Goal: Information Seeking & Learning: Learn about a topic

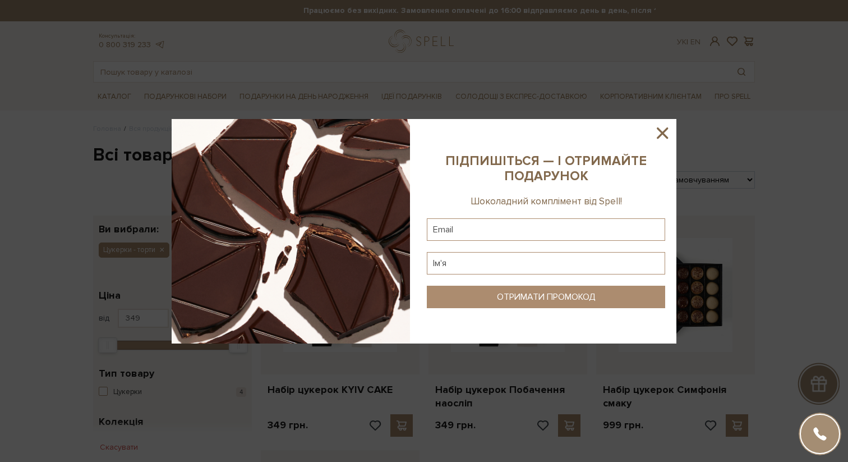
click at [665, 136] on icon at bounding box center [662, 132] width 19 height 19
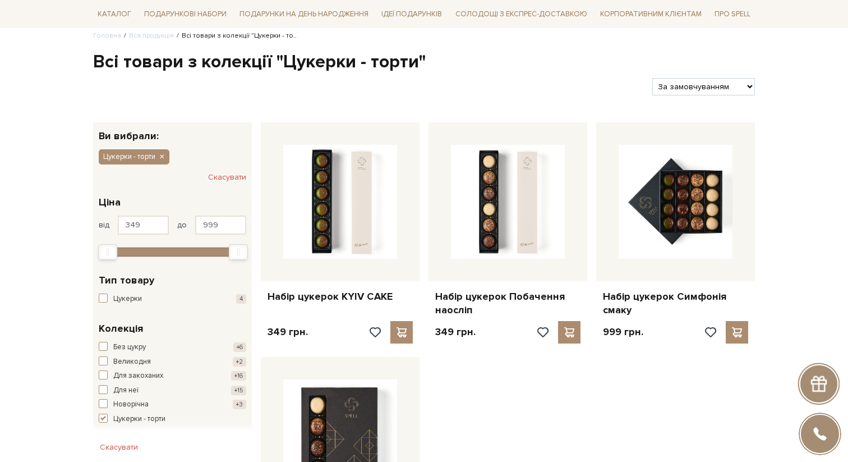
scroll to position [145, 0]
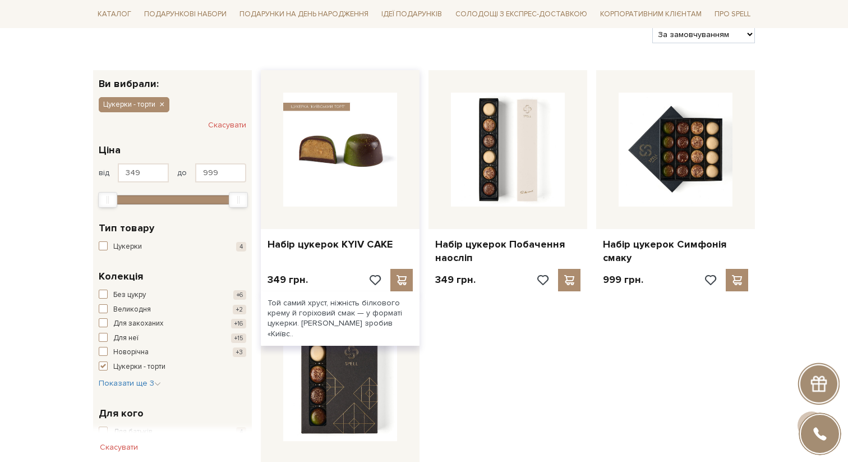
click at [352, 176] on img at bounding box center [340, 150] width 114 height 114
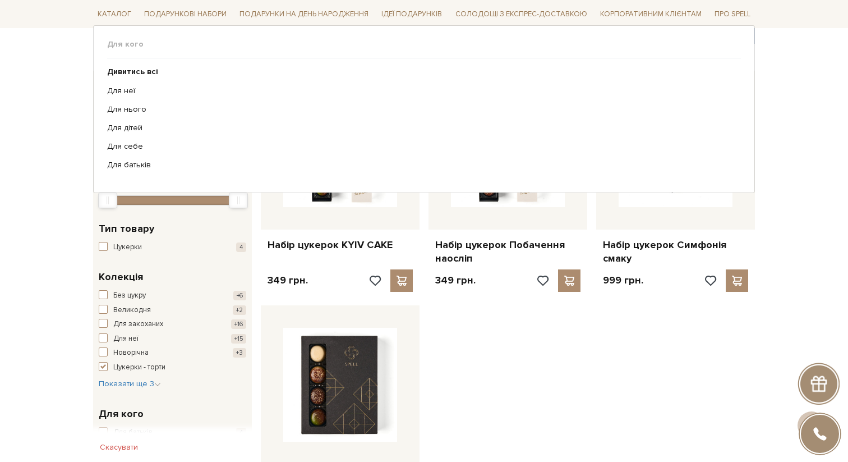
click at [343, 156] on ul "Дивитись всі Для неї Для нього Для дітей Для себе Для батьків" at bounding box center [424, 118] width 634 height 120
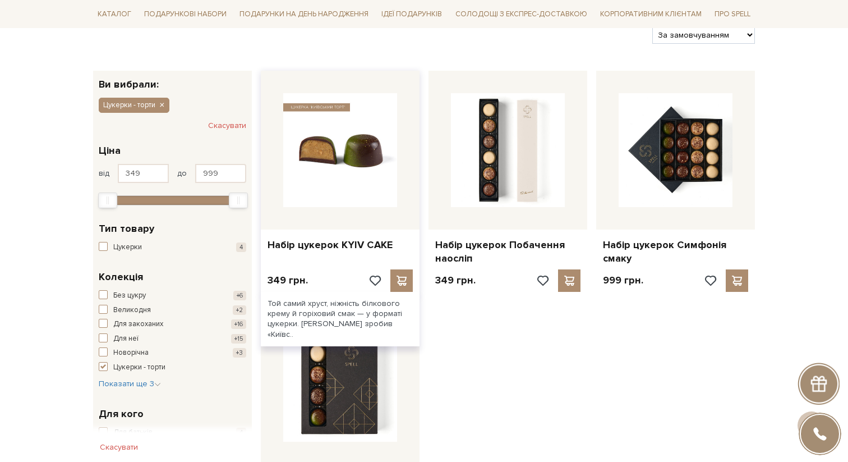
click at [341, 190] on img at bounding box center [340, 150] width 114 height 114
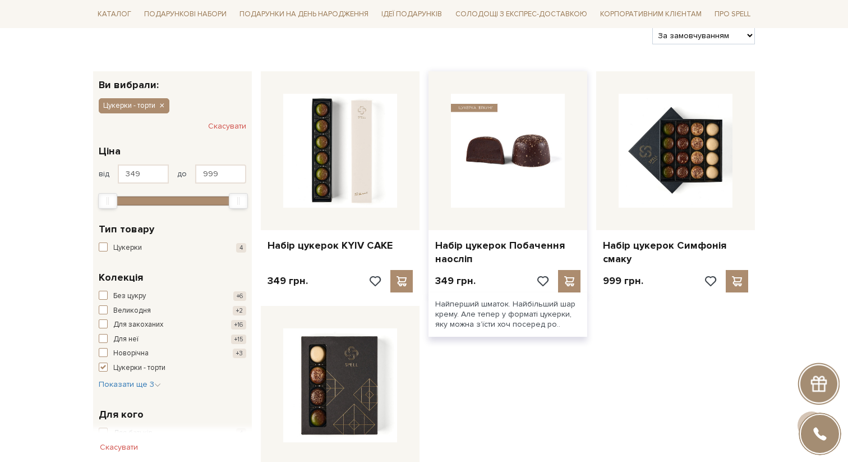
click at [489, 186] on img at bounding box center [508, 151] width 114 height 114
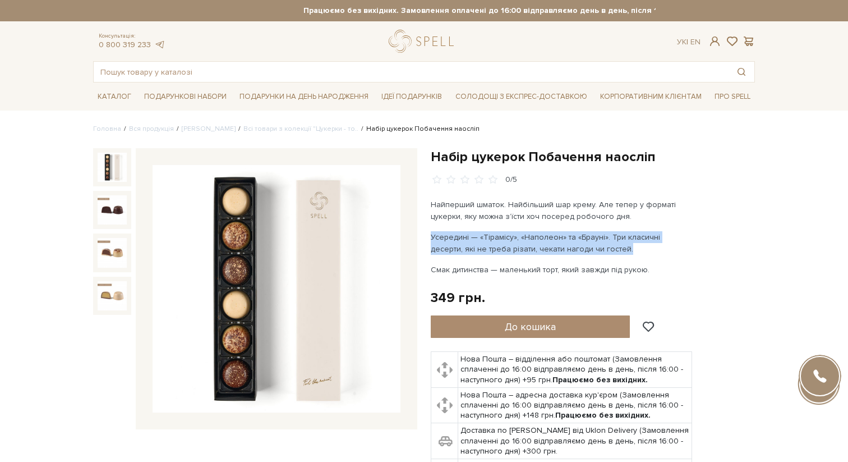
drag, startPoint x: 430, startPoint y: 237, endPoint x: 599, endPoint y: 251, distance: 169.5
click at [599, 251] on div "Набір цукерок Побачення наосліп 0/5" at bounding box center [593, 333] width 338 height 370
copy p "Усередині — «Тірамісу», «Наполеон» та «Брауні». Три класичні десерти, які не тр…"
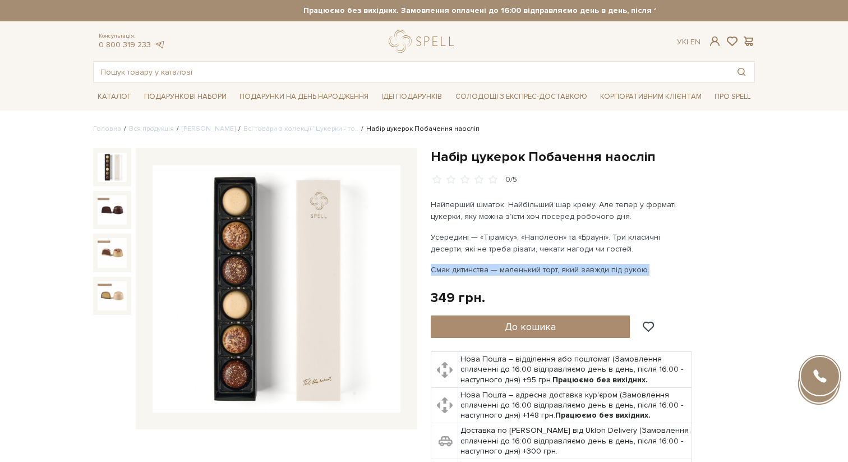
drag, startPoint x: 431, startPoint y: 268, endPoint x: 661, endPoint y: 264, distance: 229.5
click at [661, 264] on p "Смак дитинства — маленький торт, який завжди під рукою." at bounding box center [562, 270] width 263 height 12
copy p "Смак дитинства — маленький торт, який завжди під рукою."
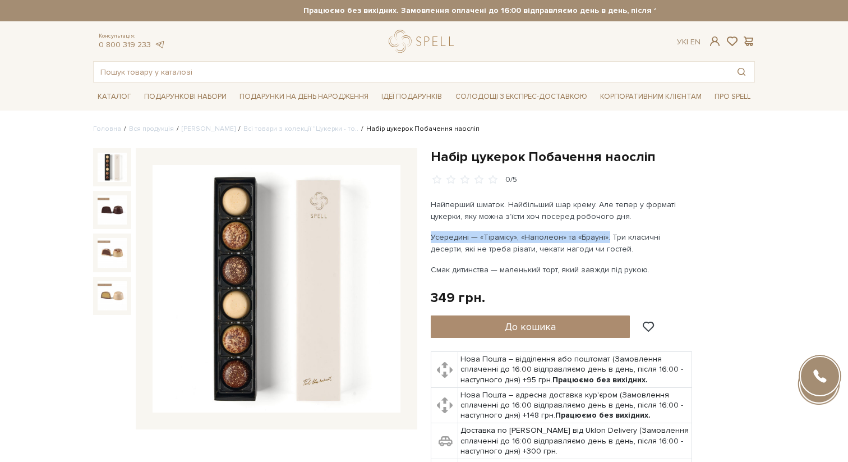
drag, startPoint x: 428, startPoint y: 237, endPoint x: 605, endPoint y: 235, distance: 176.7
click at [605, 235] on div "Набір цукерок Побачення наосліп 0/5" at bounding box center [593, 333] width 338 height 370
copy p "Усередині — «Тірамісу», «Наполеон» та «Брауні»."
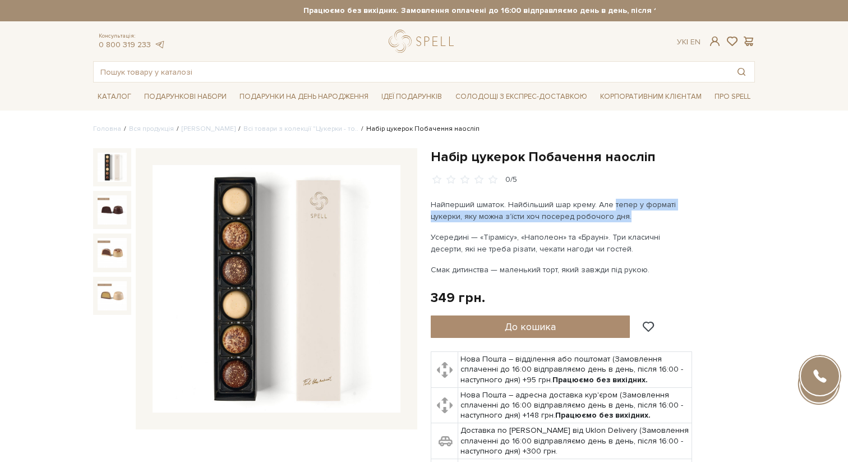
drag, startPoint x: 610, startPoint y: 206, endPoint x: 627, endPoint y: 214, distance: 18.6
click at [627, 214] on p "Найперший шматок. Найбільший шар крему. Але тепер у форматі цукерки, яку можна …" at bounding box center [562, 211] width 263 height 24
copy p "тепер у форматі цукерки, яку можна з’їсти хоч посеред робочого дня."
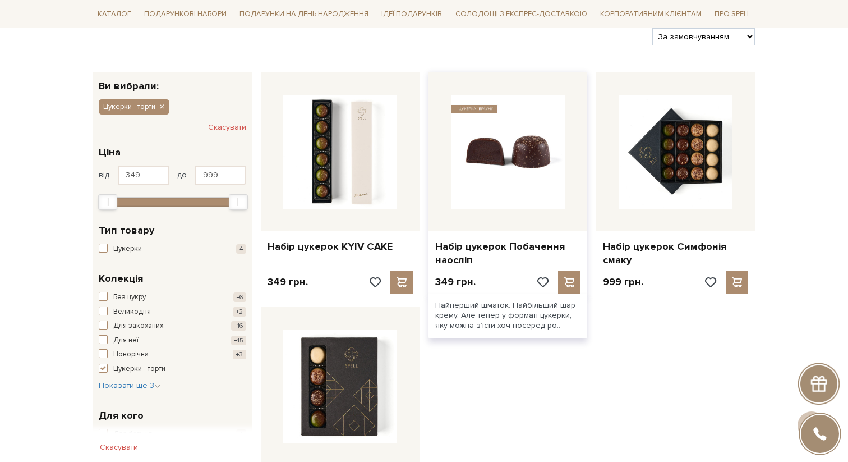
click at [505, 178] on img at bounding box center [508, 152] width 114 height 114
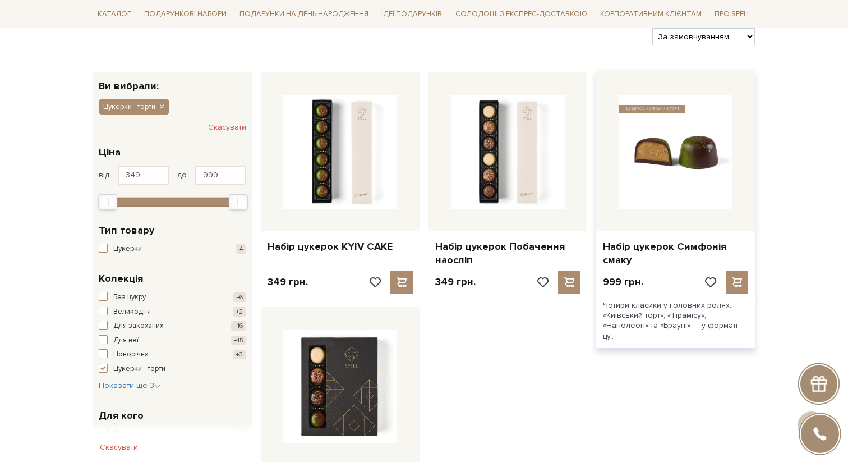
click at [659, 169] on img at bounding box center [676, 152] width 114 height 114
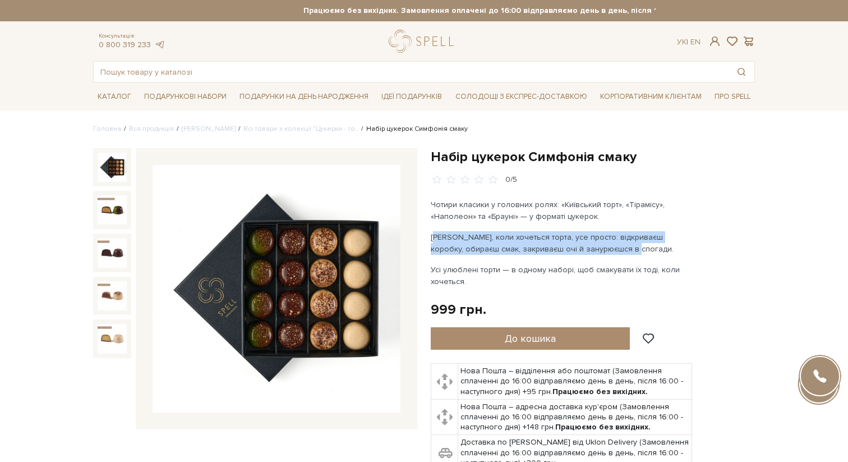
drag, startPoint x: 433, startPoint y: 241, endPoint x: 598, endPoint y: 246, distance: 165.6
click at [598, 246] on p "[PERSON_NAME], коли хочеться торта, усе просто: відкриваєш коробку, обираєш сма…" at bounding box center [562, 243] width 263 height 24
copy p "епер, коли хочеться торта, усе просто: відкриваєш коробку, обираєш смак, закрив…"
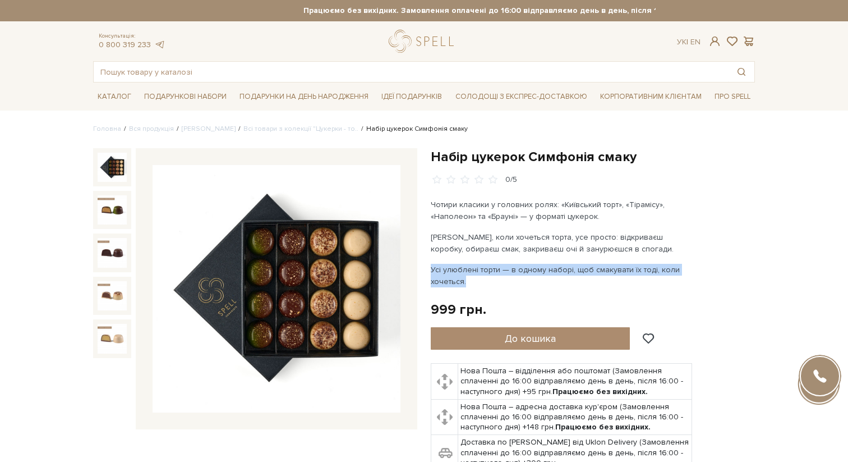
drag, startPoint x: 431, startPoint y: 269, endPoint x: 490, endPoint y: 280, distance: 59.3
click at [490, 280] on p "Усі улюблені торти — в одному наборі, щоб смакувати їх тоді, коли хочеться." at bounding box center [562, 276] width 263 height 24
copy p "Усі улюблені торти — в одному наборі, щоб смакувати їх тоді, коли хочеться."
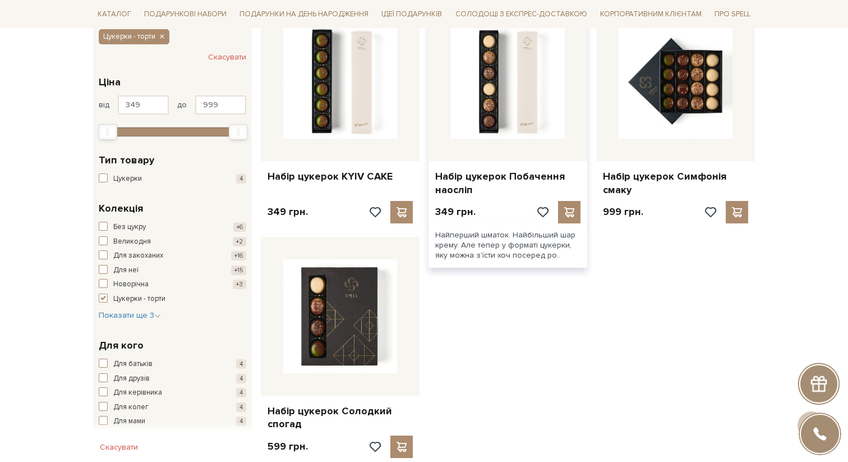
scroll to position [277, 0]
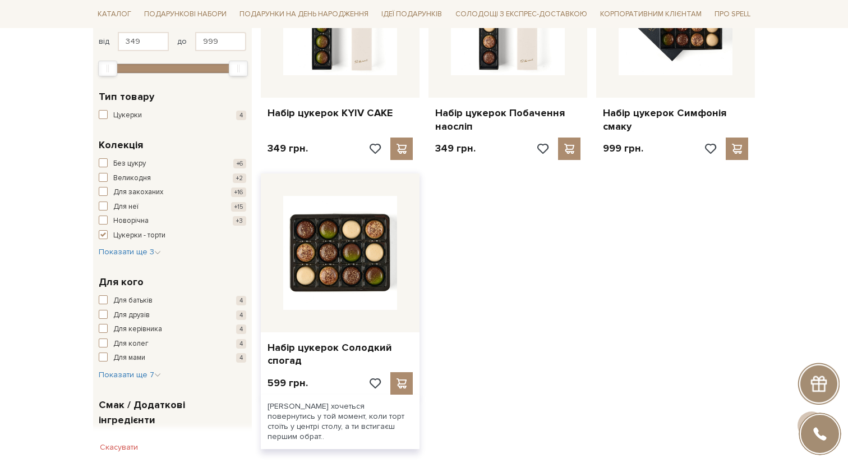
click at [335, 258] on img at bounding box center [340, 253] width 114 height 114
click at [333, 252] on img at bounding box center [340, 253] width 114 height 114
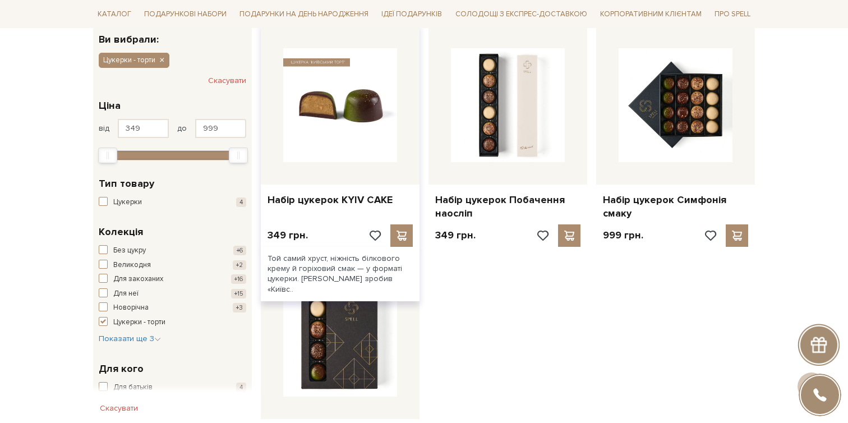
scroll to position [189, 0]
click at [346, 115] on img at bounding box center [340, 106] width 114 height 114
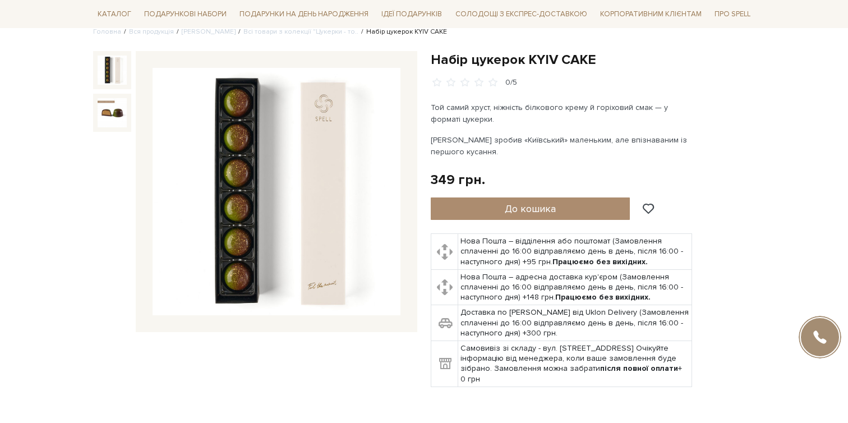
click at [288, 225] on img at bounding box center [277, 192] width 248 height 248
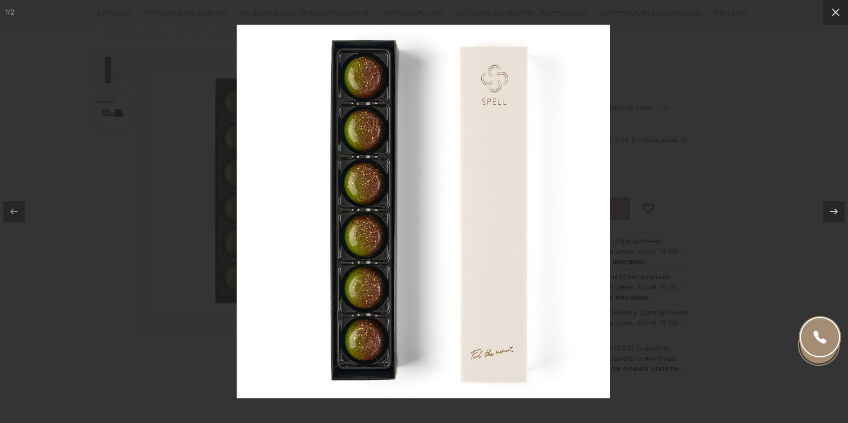
click at [178, 197] on div at bounding box center [424, 211] width 848 height 423
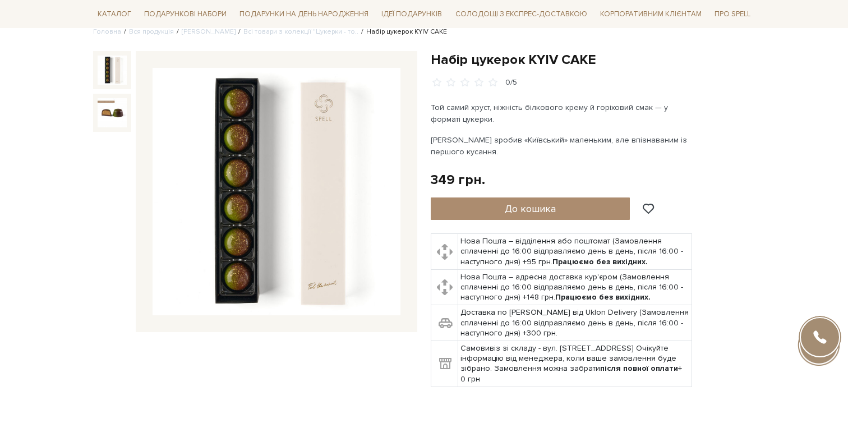
click at [118, 122] on img at bounding box center [112, 112] width 29 height 29
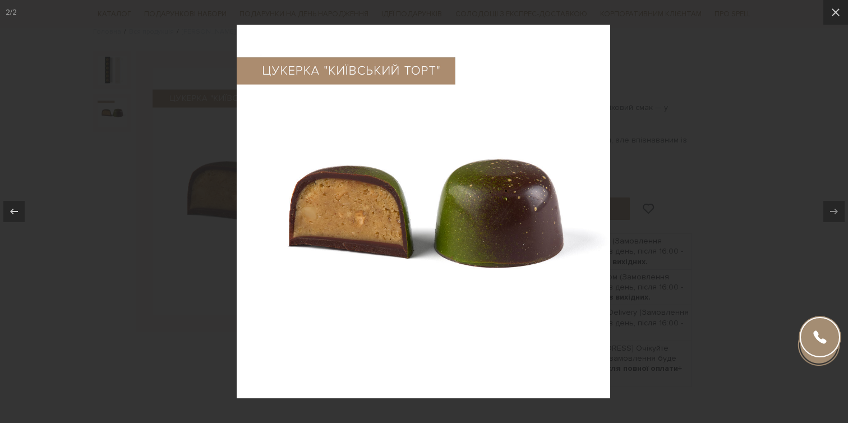
click at [168, 133] on div at bounding box center [424, 211] width 848 height 423
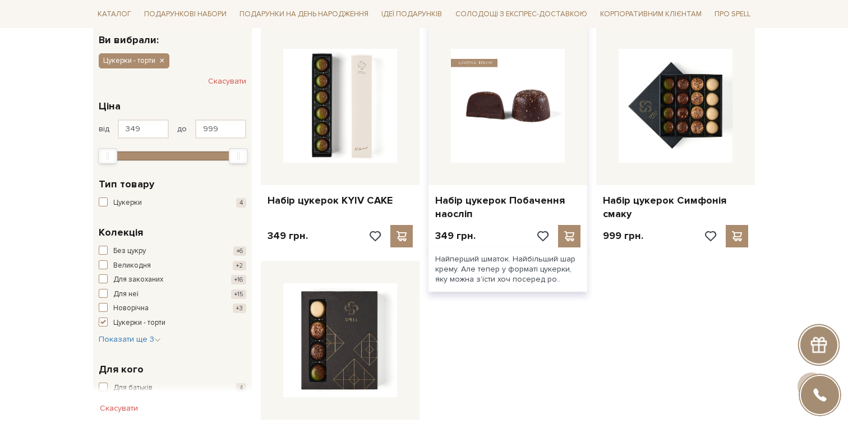
click at [484, 103] on img at bounding box center [508, 106] width 114 height 114
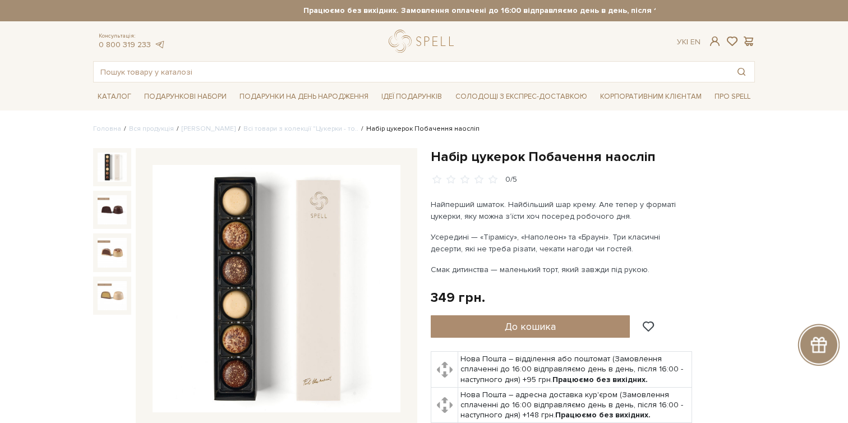
click at [263, 233] on img at bounding box center [277, 289] width 248 height 248
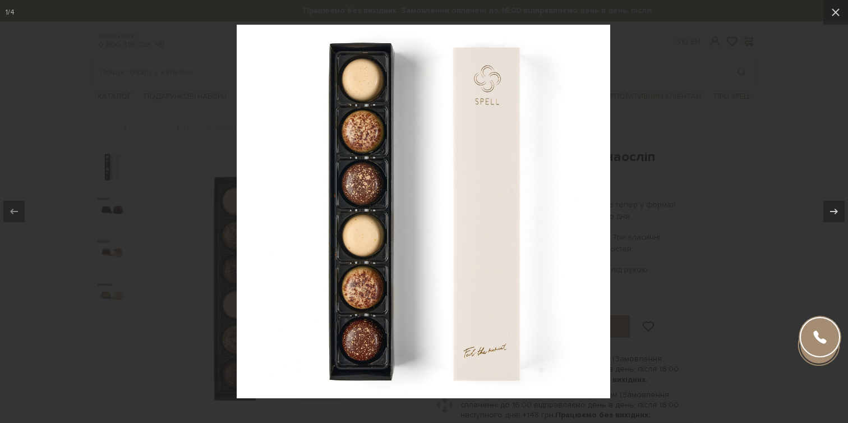
click at [160, 184] on div at bounding box center [424, 211] width 848 height 423
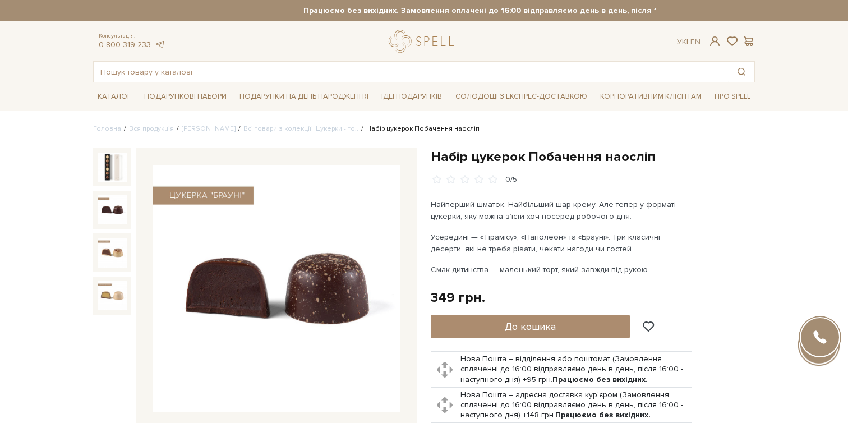
click at [109, 217] on img at bounding box center [112, 209] width 29 height 29
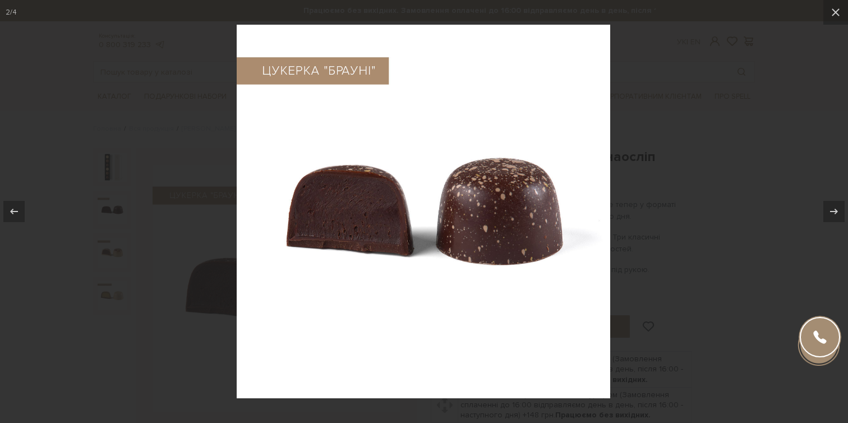
click at [149, 170] on div at bounding box center [424, 211] width 848 height 423
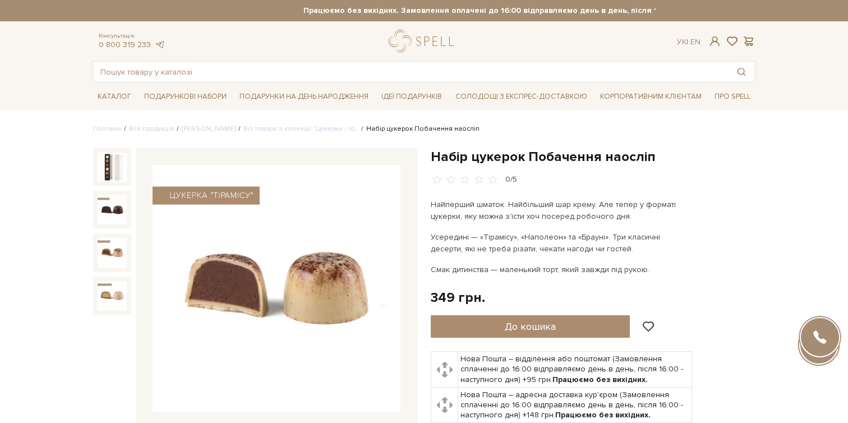
click at [103, 257] on img at bounding box center [112, 252] width 29 height 29
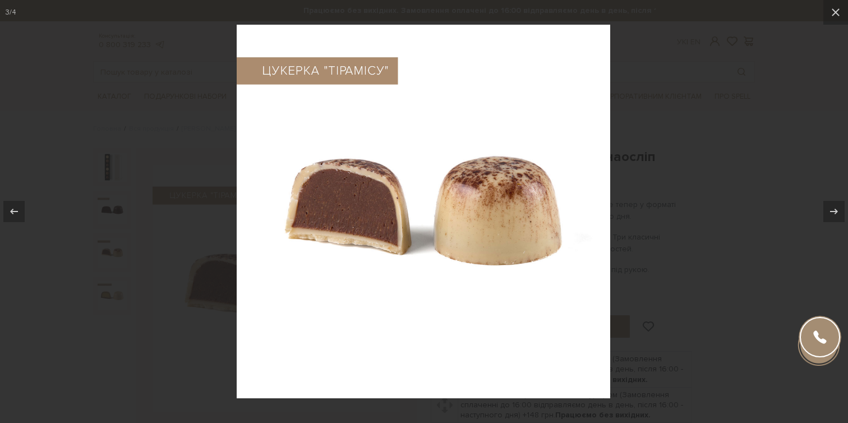
click at [89, 191] on div at bounding box center [424, 211] width 848 height 423
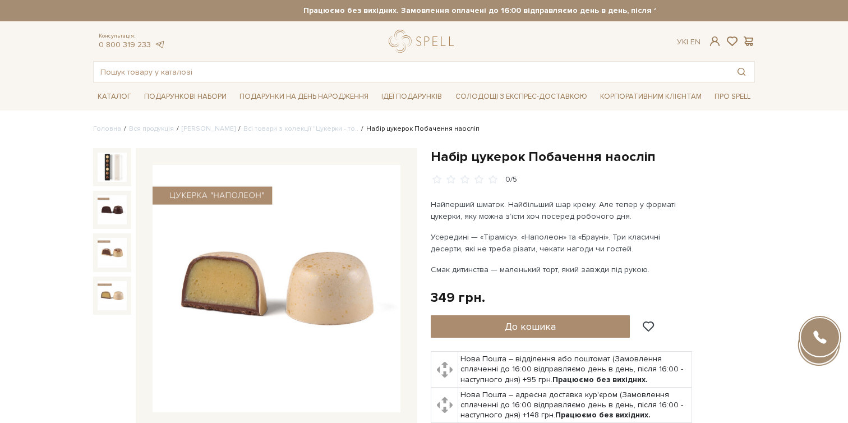
click at [102, 297] on img at bounding box center [112, 295] width 29 height 29
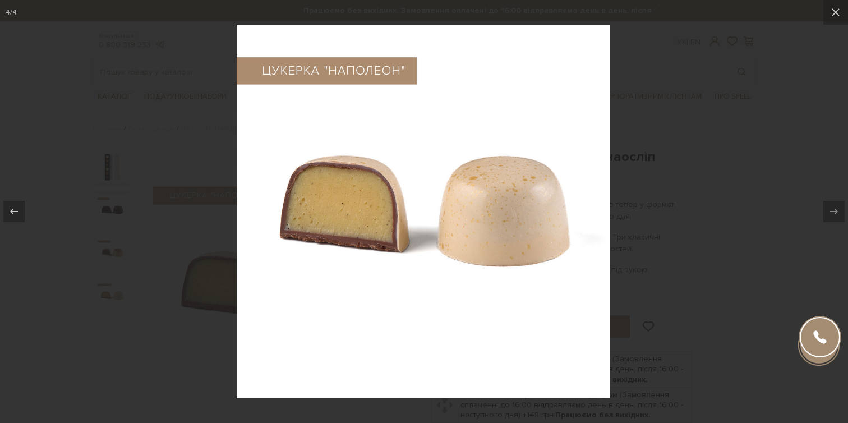
click at [148, 156] on div at bounding box center [424, 211] width 848 height 423
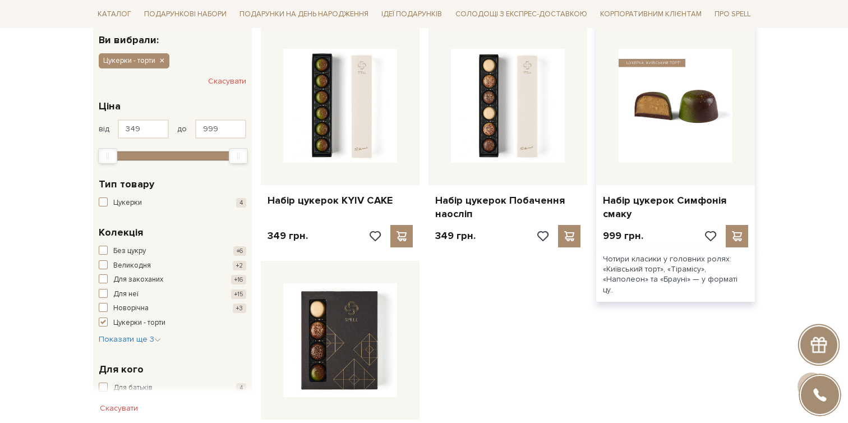
click at [696, 129] on img at bounding box center [676, 106] width 114 height 114
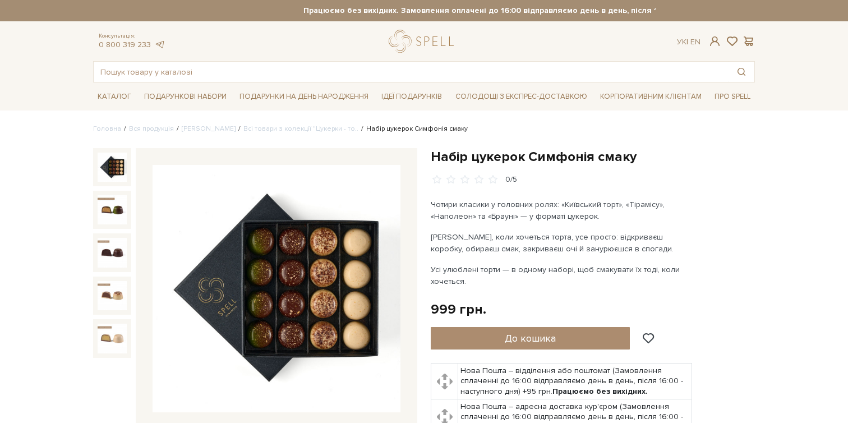
click at [308, 264] on img at bounding box center [277, 289] width 248 height 248
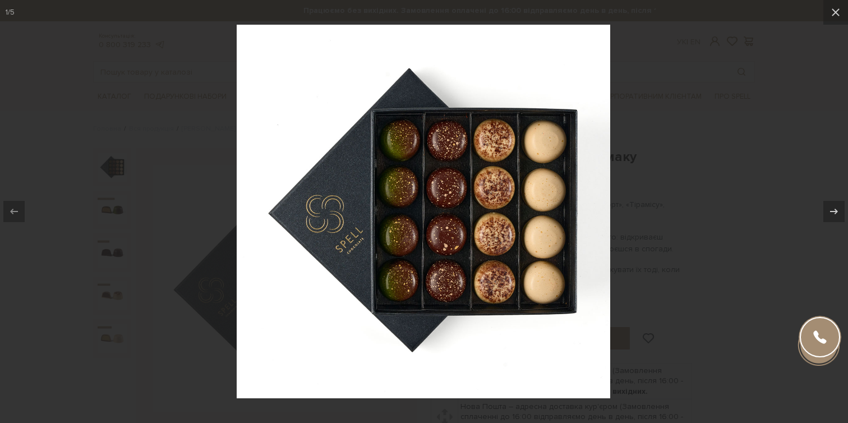
click at [204, 210] on div at bounding box center [424, 211] width 848 height 423
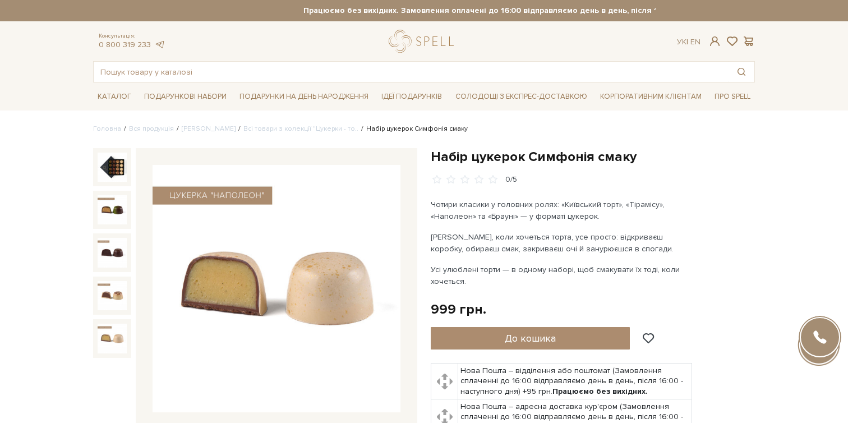
click at [112, 340] on img at bounding box center [112, 338] width 29 height 29
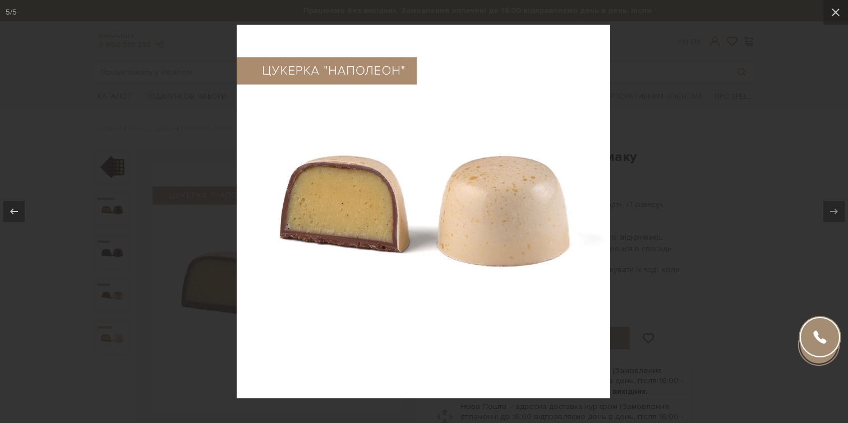
click at [90, 197] on div at bounding box center [424, 211] width 848 height 423
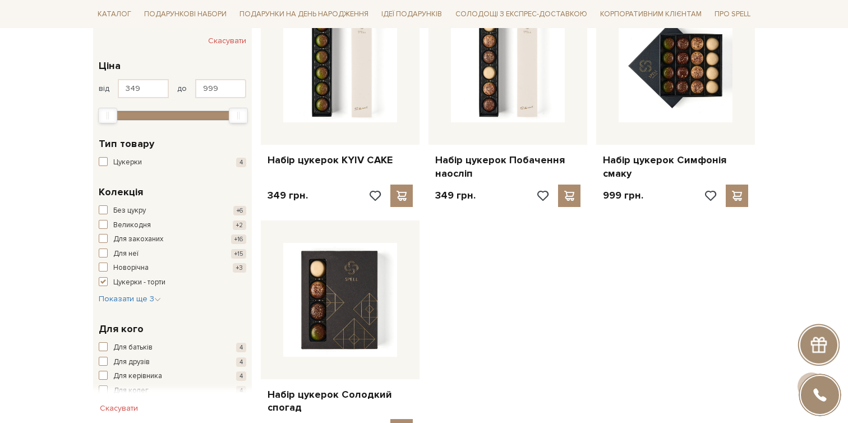
scroll to position [244, 0]
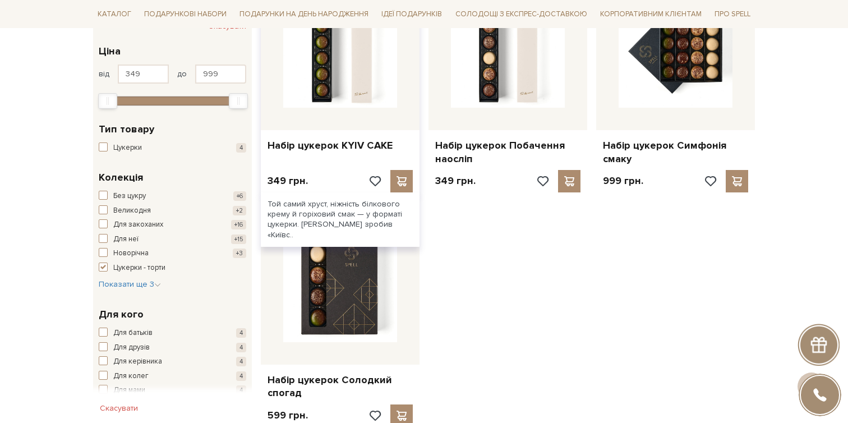
click at [310, 232] on div "Той самий хруст, ніжність білкового крему й горіховий смак — у форматі цукерки.…" at bounding box center [340, 219] width 159 height 54
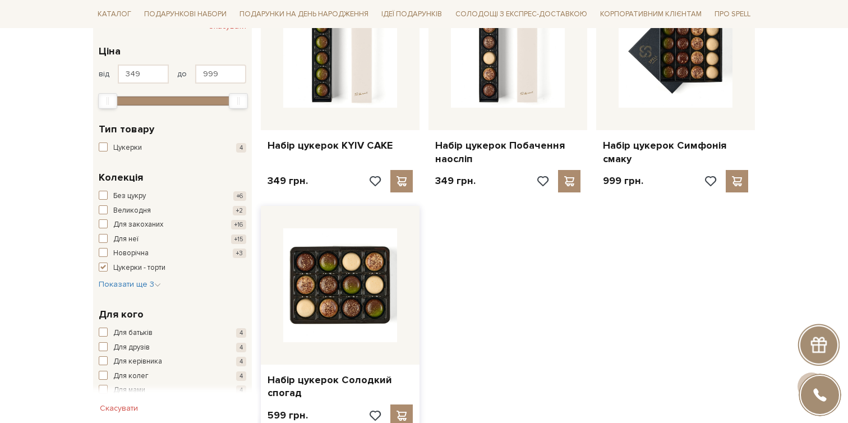
click at [323, 291] on img at bounding box center [340, 285] width 114 height 114
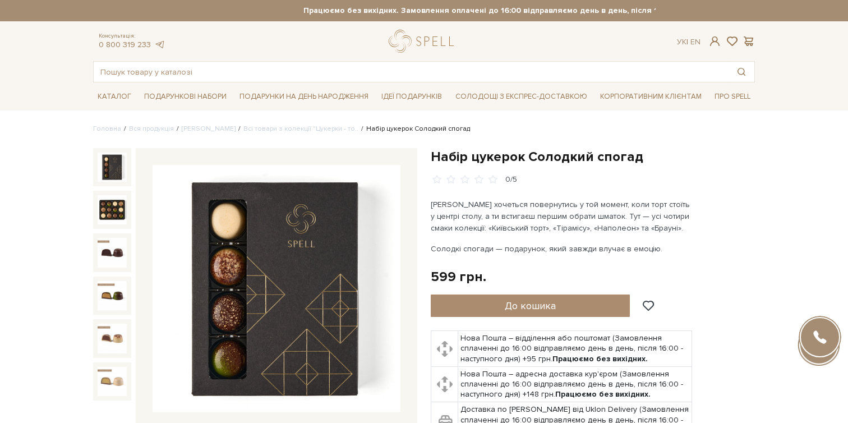
click at [282, 266] on img at bounding box center [277, 289] width 248 height 248
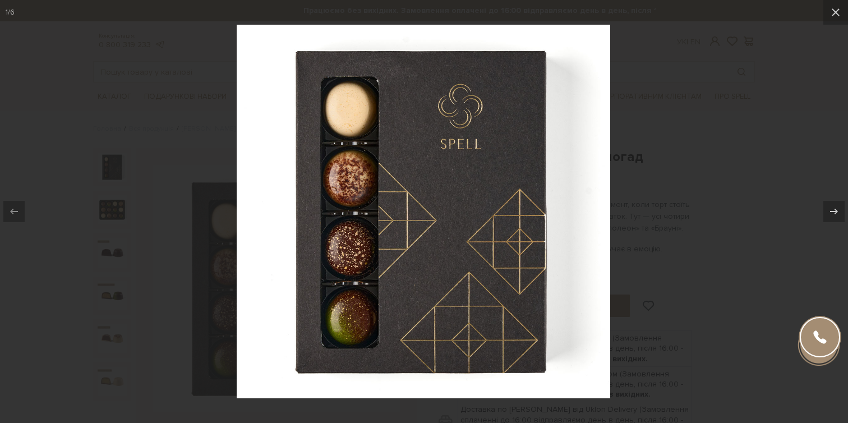
click at [169, 169] on div at bounding box center [424, 211] width 848 height 423
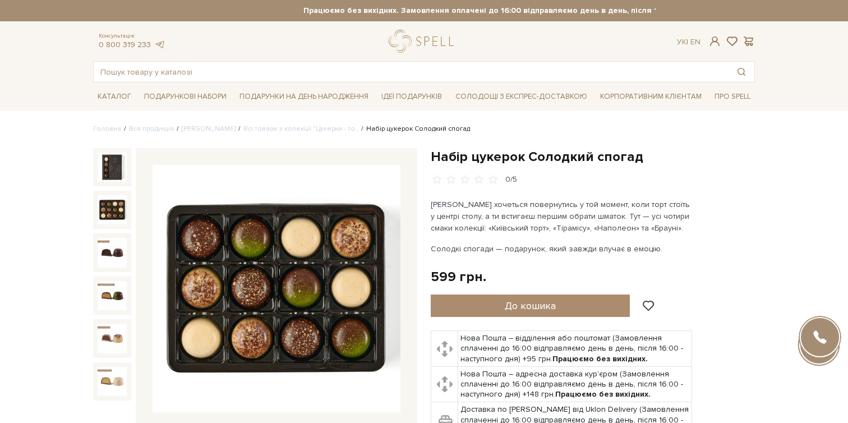
click at [100, 211] on img at bounding box center [112, 209] width 29 height 29
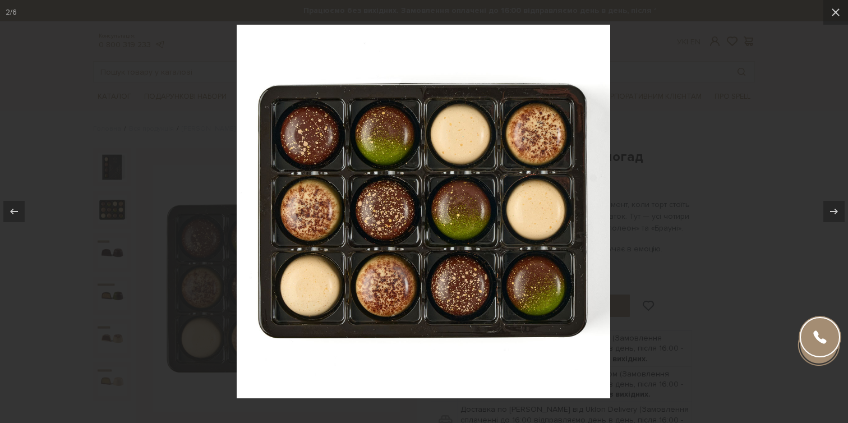
click at [703, 117] on div at bounding box center [424, 211] width 848 height 423
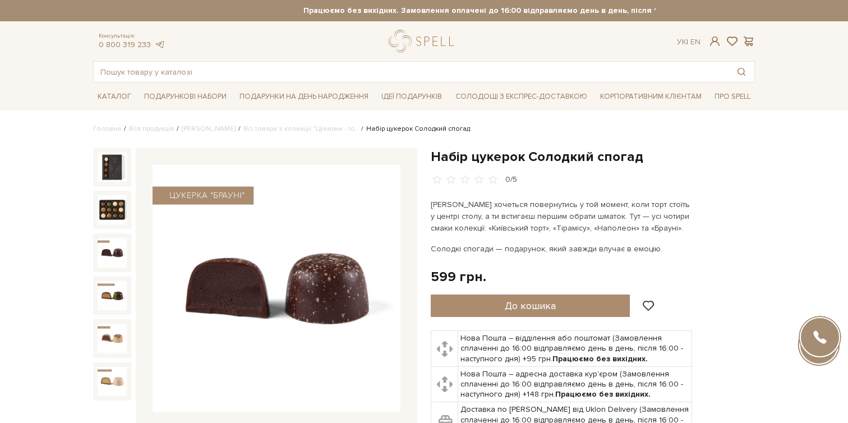
scroll to position [47, 0]
